Goal: Check status

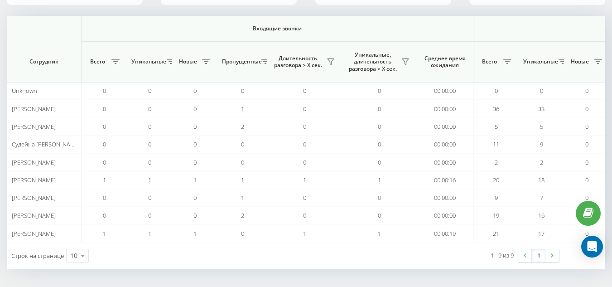
scroll to position [0, 529]
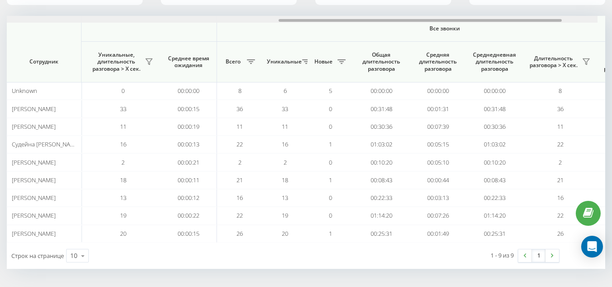
scroll to position [0, 616]
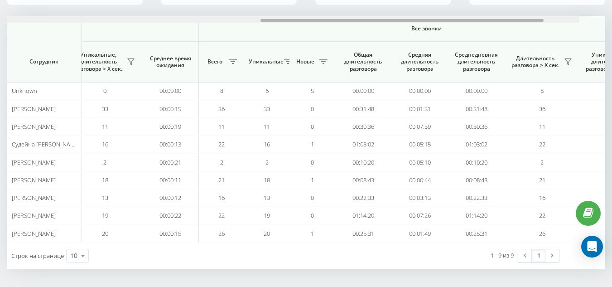
drag, startPoint x: 231, startPoint y: 21, endPoint x: 524, endPoint y: -3, distance: 293.1
click at [524, 0] on html "school.umidasamoi... Проекты [DOMAIN_NAME] Дашборд Центр обращений Аналитика Ва…" at bounding box center [306, 43] width 612 height 287
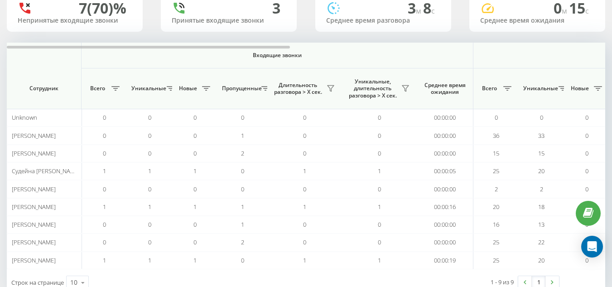
scroll to position [100, 0]
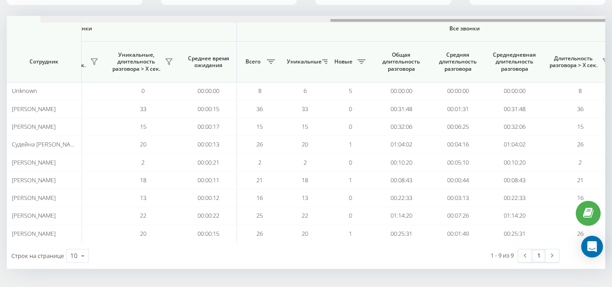
drag, startPoint x: 255, startPoint y: 20, endPoint x: 553, endPoint y: 15, distance: 297.1
click at [553, 15] on div "20.08.2025 - 20.08.2025 Отдел/Сотрудник 7 (70)% Непринятые входящие звонки 3 Пр…" at bounding box center [306, 98] width 598 height 341
